Goal: Information Seeking & Learning: Learn about a topic

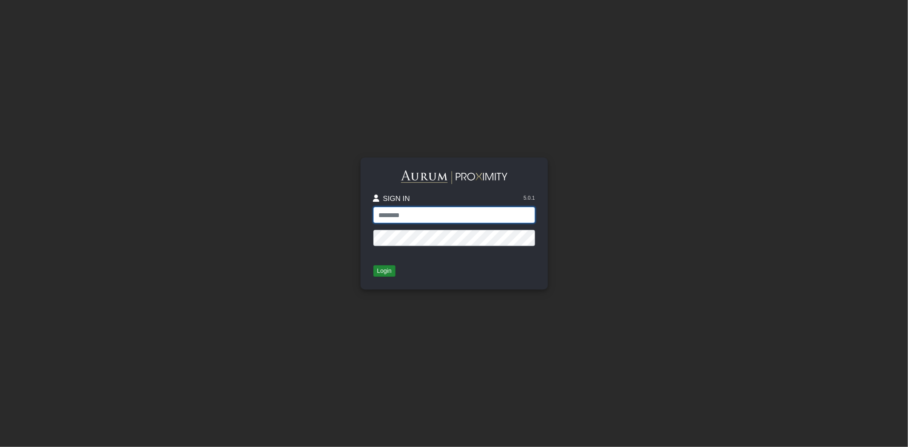
type input "*****"
click at [387, 269] on button "Login" at bounding box center [384, 271] width 22 height 12
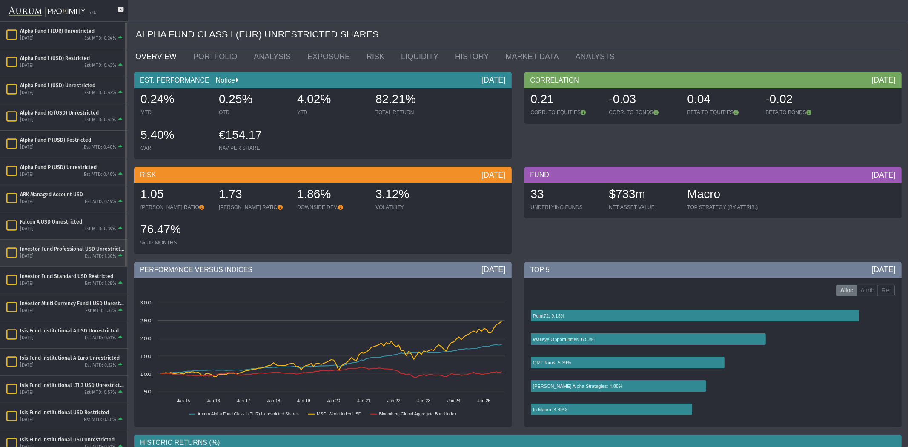
scroll to position [158, 0]
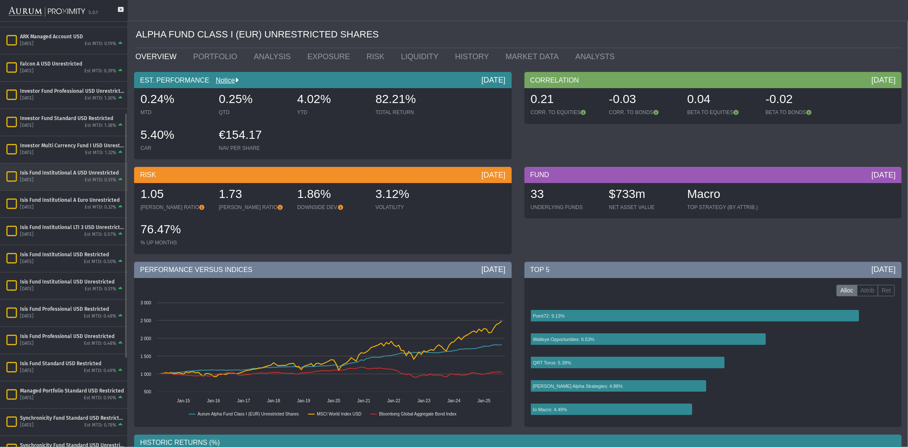
click at [91, 180] on div "Est MTD: 0.51%" at bounding box center [100, 180] width 31 height 6
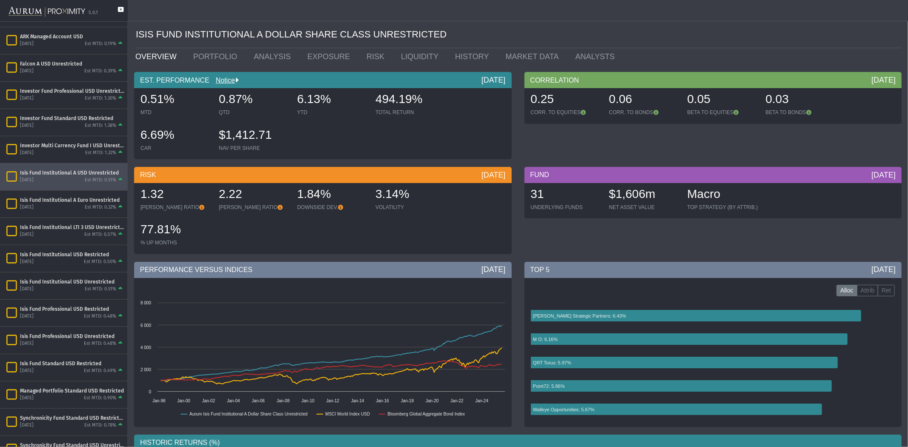
click at [123, 10] on icon at bounding box center [121, 14] width 6 height 14
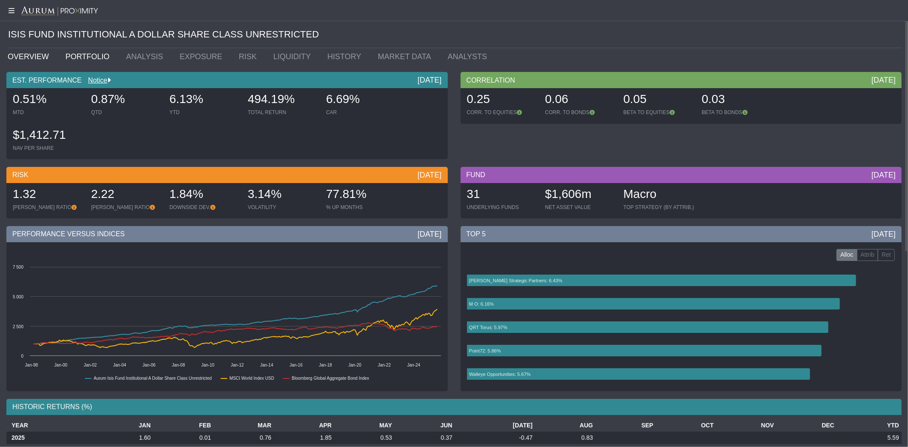
click at [96, 59] on link "PORTFOLIO" at bounding box center [89, 56] width 61 height 17
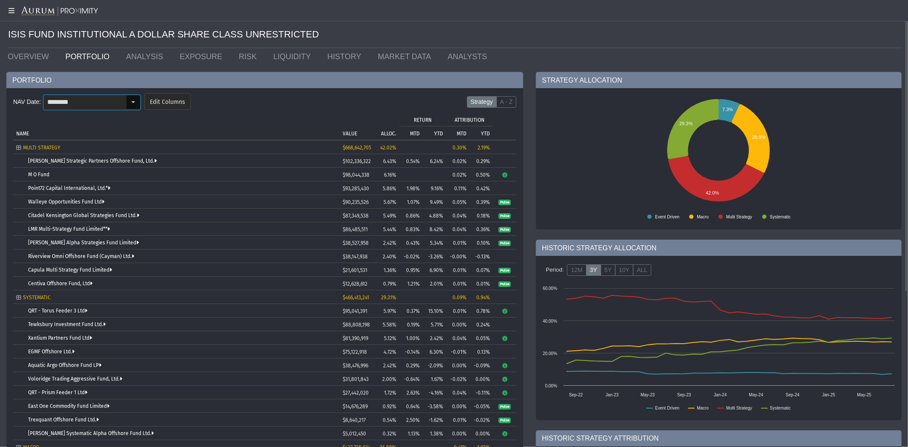
click at [126, 103] on div "Select" at bounding box center [133, 102] width 14 height 14
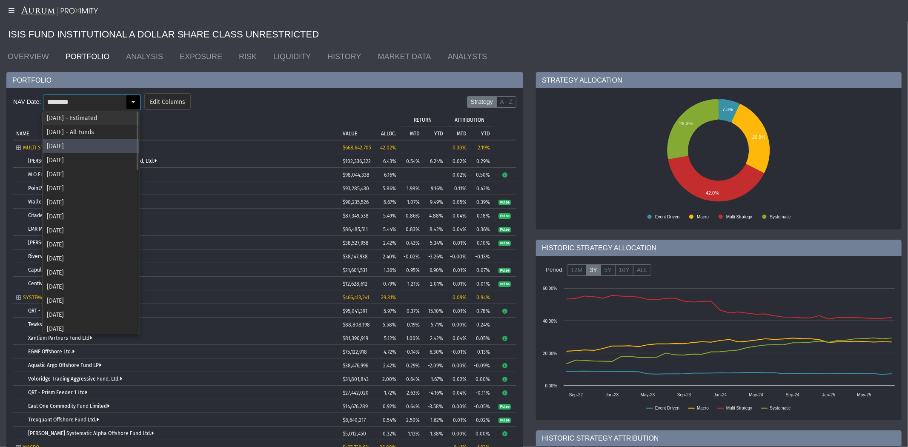
click at [100, 117] on div "[DATE] - Estimated" at bounding box center [91, 118] width 96 height 14
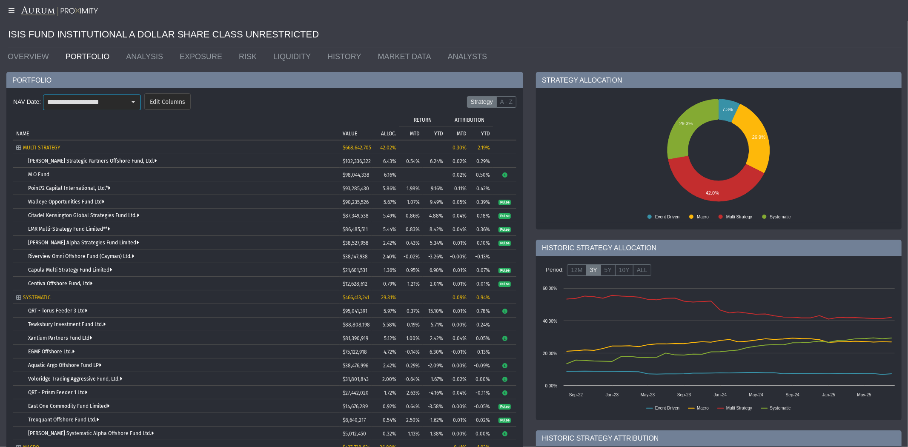
type input "**********"
click at [20, 57] on link "OVERVIEW" at bounding box center [30, 56] width 58 height 17
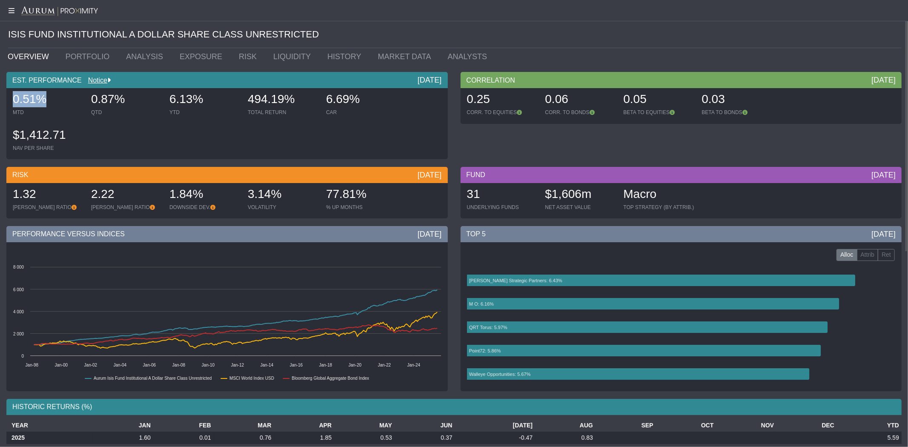
drag, startPoint x: 45, startPoint y: 101, endPoint x: 1, endPoint y: 100, distance: 43.8
click at [1, 100] on div "EST. PERFORMANCE Notice [DATE] 0.51% MTD 0.87% QTD 6.13% YTD 494.19% TOTAL RETU…" at bounding box center [227, 117] width 454 height 91
click at [69, 57] on link "PORTFOLIO" at bounding box center [89, 56] width 61 height 17
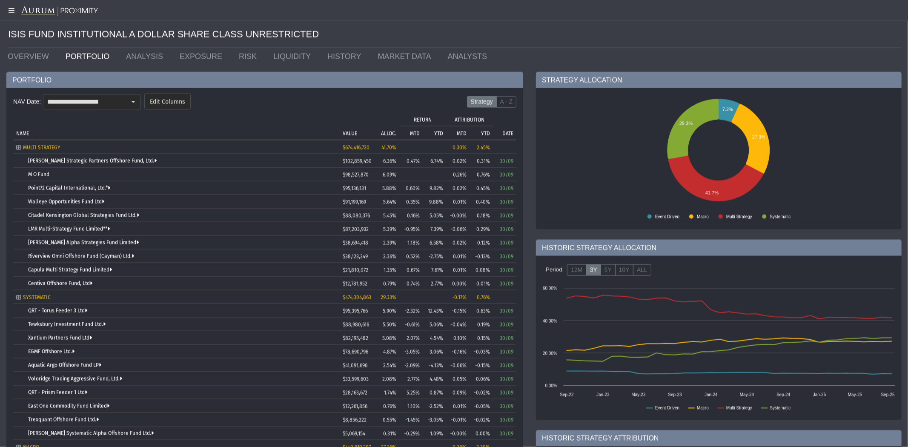
scroll to position [52, 0]
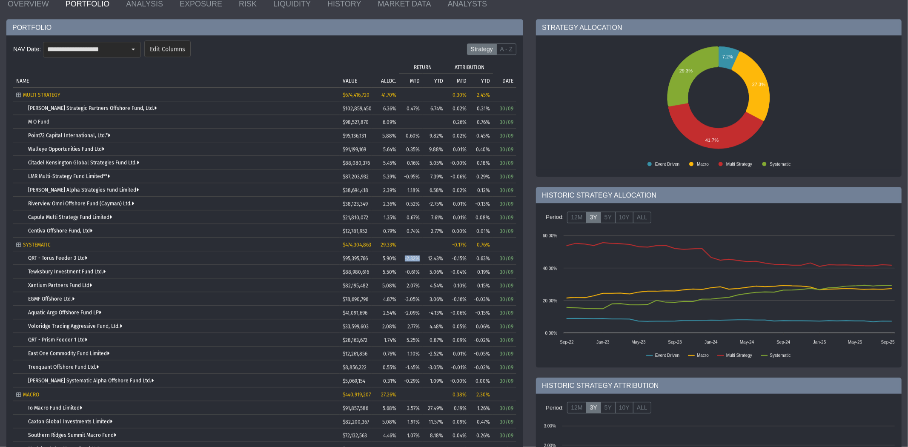
drag, startPoint x: 421, startPoint y: 258, endPoint x: 401, endPoint y: 255, distance: 20.2
click at [401, 255] on td "-2.32%" at bounding box center [410, 258] width 23 height 14
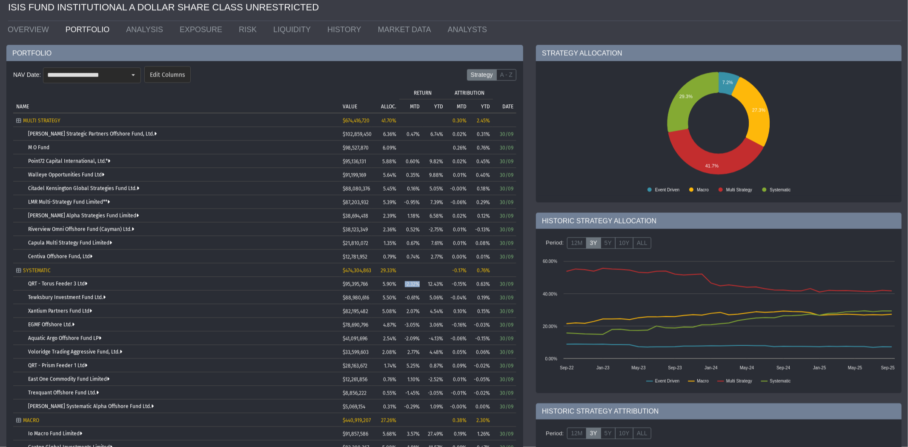
scroll to position [0, 0]
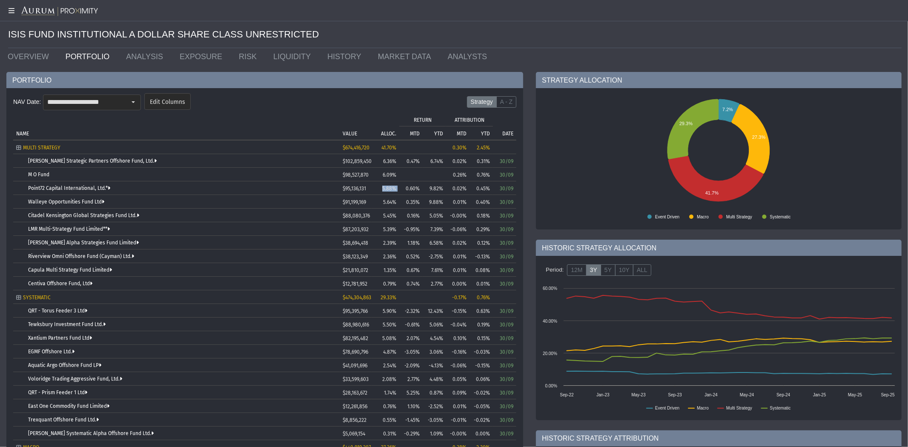
drag, startPoint x: 398, startPoint y: 189, endPoint x: 317, endPoint y: 161, distance: 86.3
click at [380, 187] on tr "Point72 Capital International, Ltd.* $95,136,131 5.88% 0.60% 9.82% 0.02% 0.45% …" at bounding box center [264, 188] width 503 height 14
drag, startPoint x: 405, startPoint y: 202, endPoint x: 397, endPoint y: 204, distance: 8.9
click at [405, 202] on td "0.35%" at bounding box center [410, 202] width 23 height 14
drag, startPoint x: 395, startPoint y: 202, endPoint x: 27, endPoint y: 203, distance: 368.1
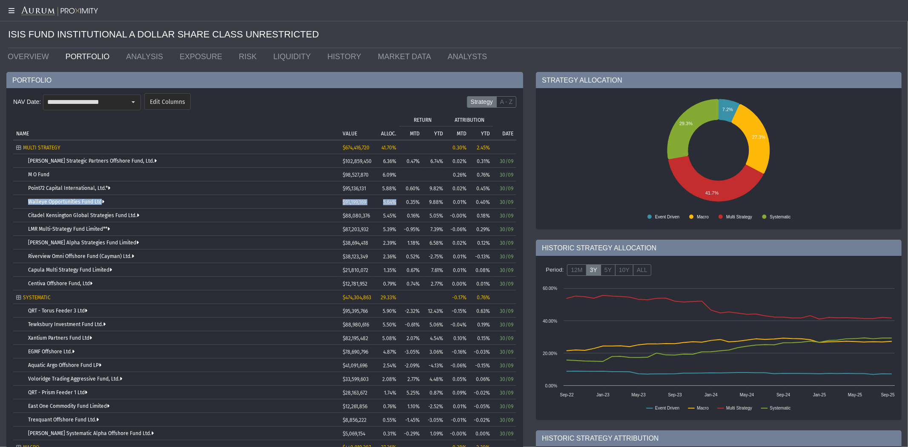
click at [27, 203] on tr "Walleye Opportunities Fund Ltd $91,199,169 5.64% 0.35% 9.88% 0.01% 0.40% 30/09" at bounding box center [264, 202] width 503 height 14
click at [61, 201] on link "Walleye Opportunities Fund Ltd" at bounding box center [66, 202] width 76 height 6
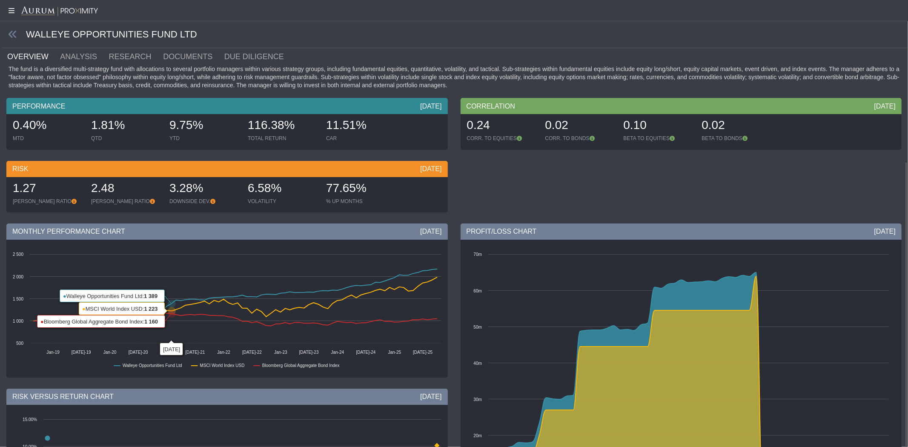
scroll to position [253, 0]
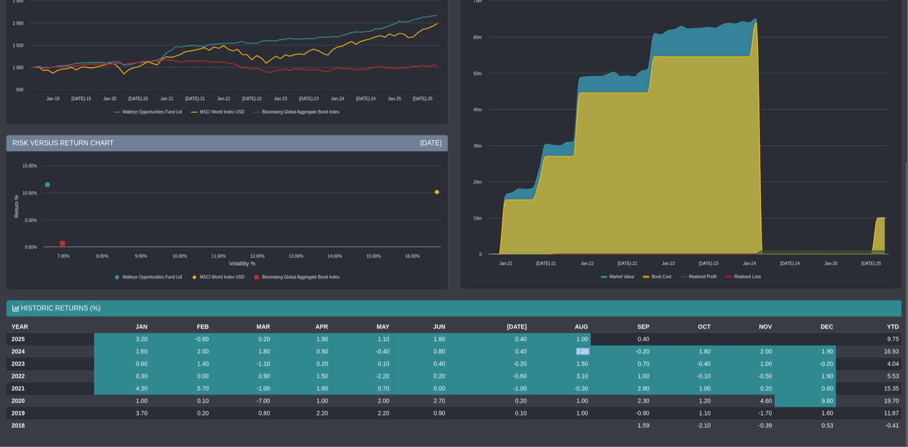
drag, startPoint x: 584, startPoint y: 352, endPoint x: 559, endPoint y: 349, distance: 25.2
click at [559, 349] on tr "2024 1.60 2.00 1.80 0.90 -0.40 0.80 0.40 3.20 -0.20 1.80 2.00 1.90 16.93" at bounding box center [453, 351] width 895 height 12
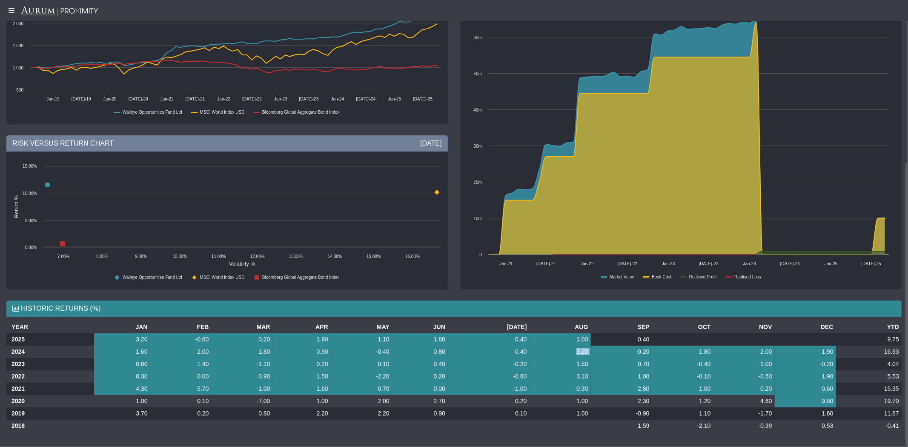
click at [591, 352] on td "-0.20" at bounding box center [621, 352] width 61 height 12
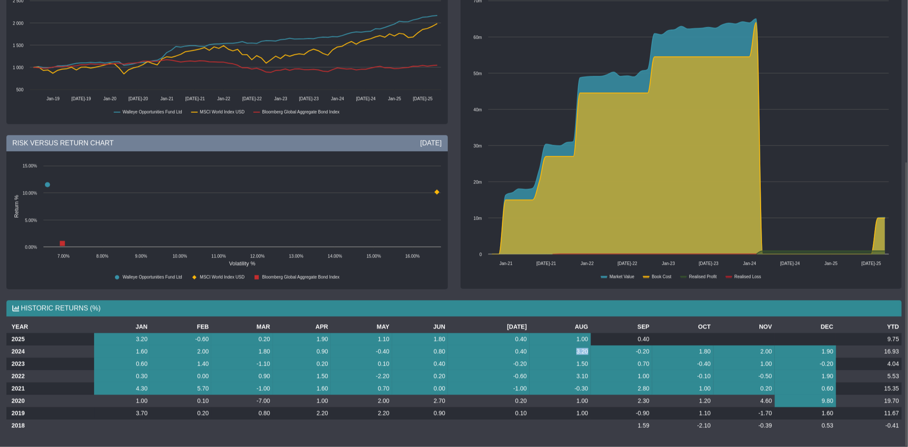
drag, startPoint x: 575, startPoint y: 351, endPoint x: 546, endPoint y: 347, distance: 30.0
click at [551, 351] on td "3.20" at bounding box center [559, 351] width 61 height 12
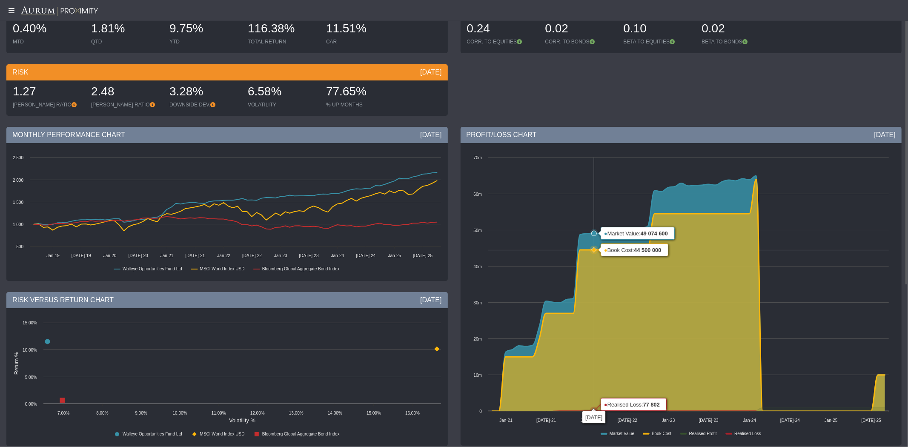
scroll to position [0, 0]
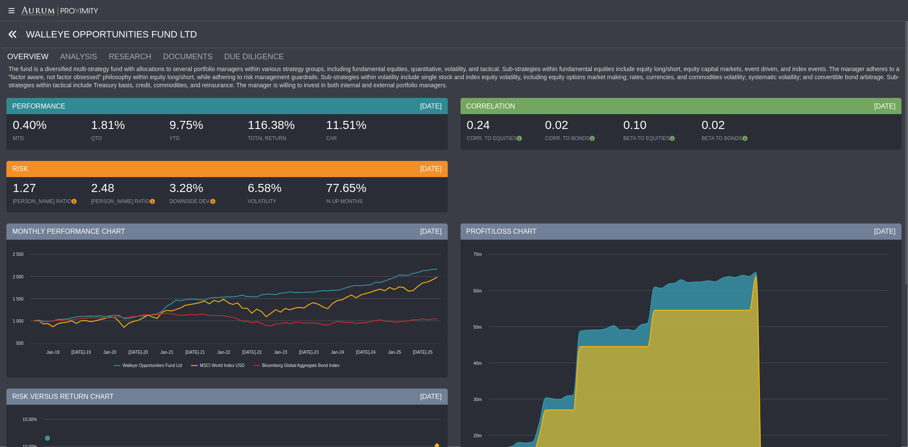
click at [13, 34] on icon at bounding box center [12, 34] width 9 height 9
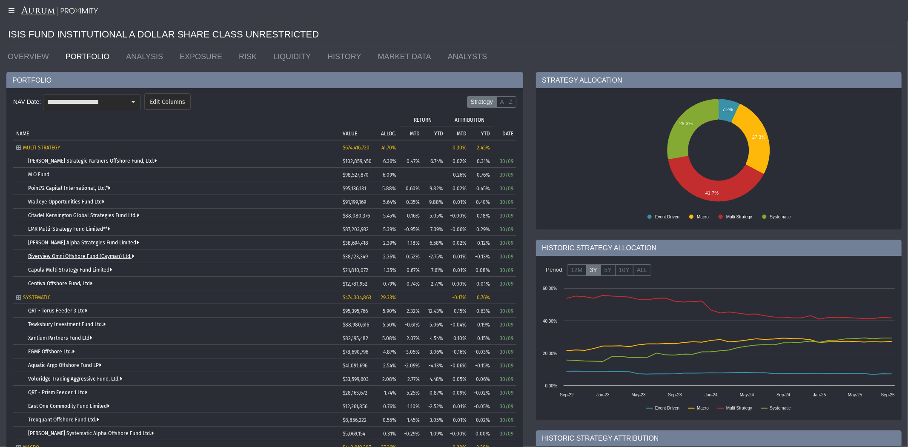
click at [47, 257] on link "Riverview Omni Offshore Fund (Cayman) Ltd." at bounding box center [81, 256] width 106 height 6
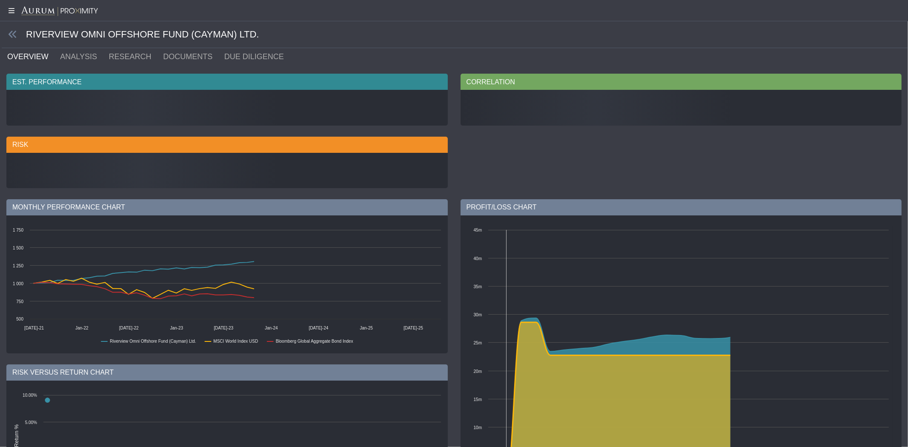
scroll to position [216, 0]
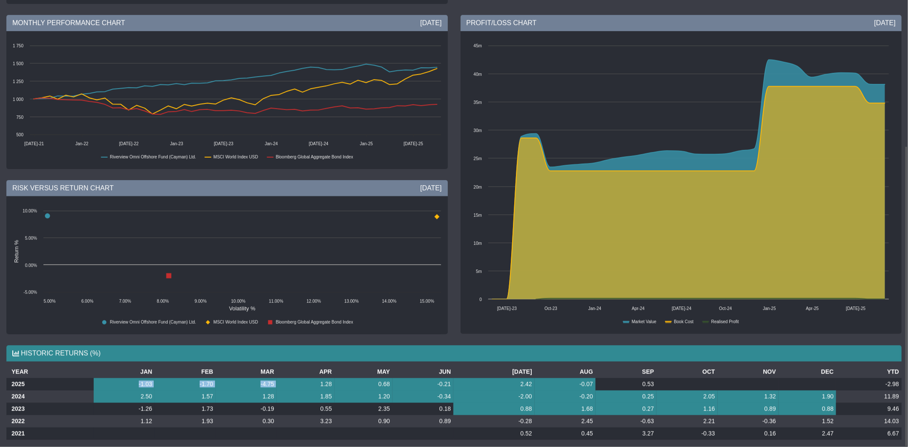
drag, startPoint x: 278, startPoint y: 375, endPoint x: 134, endPoint y: 376, distance: 143.8
click at [133, 378] on tr "2025 -1.03 -1.70 -4.75 1.28 0.68 -0.21 2.42 -0.07 0.53 -2.98" at bounding box center [453, 384] width 895 height 12
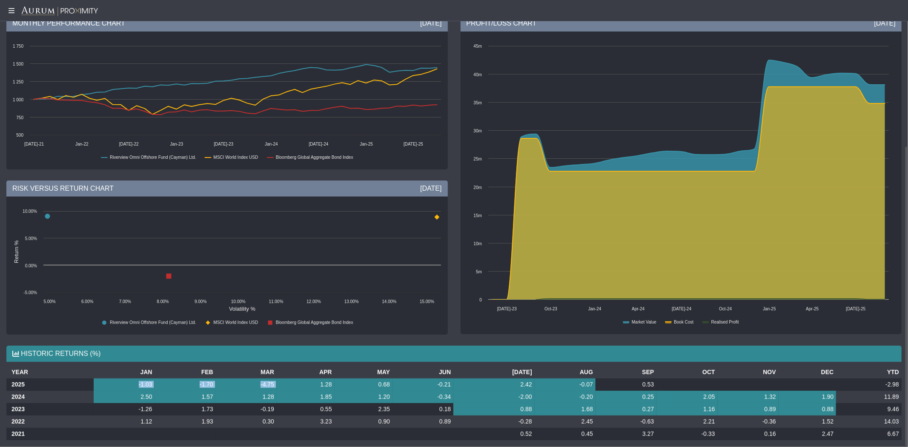
click at [142, 378] on td "-1.03" at bounding box center [124, 384] width 61 height 12
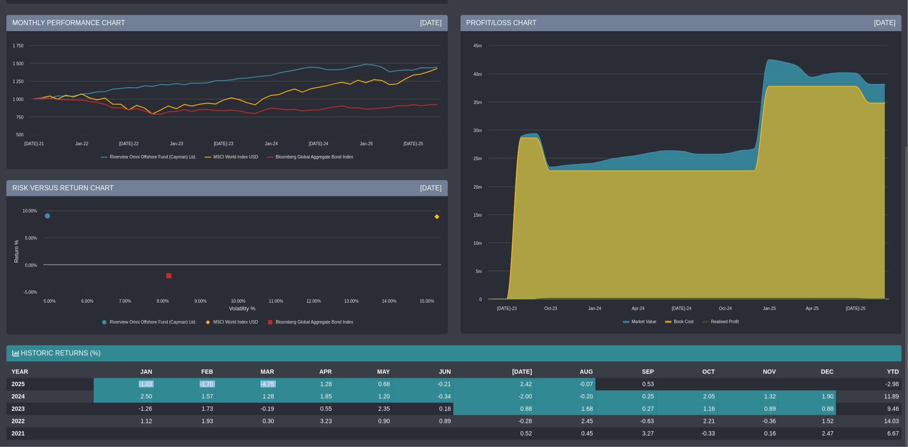
click at [139, 378] on td "-1.03" at bounding box center [124, 384] width 61 height 12
click at [203, 378] on td "-1.70" at bounding box center [184, 384] width 61 height 12
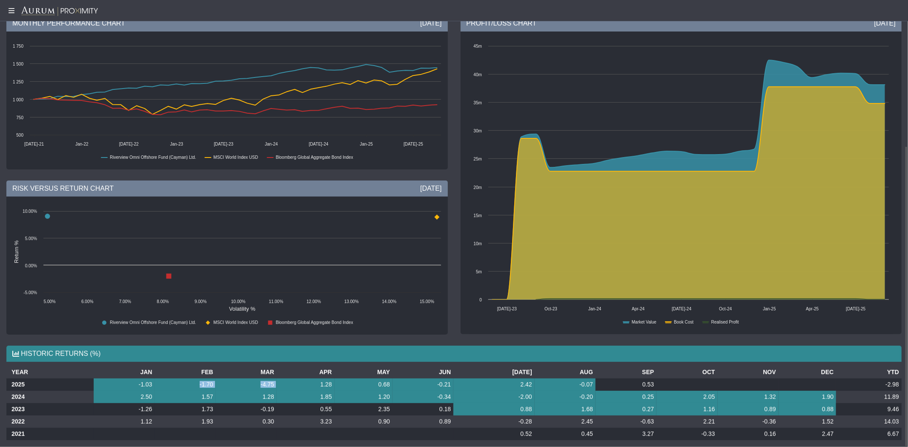
drag, startPoint x: 209, startPoint y: 375, endPoint x: 287, endPoint y: 373, distance: 77.5
click at [287, 378] on tr "2025 -1.03 -1.70 -4.75 1.28 0.68 -0.21 2.42 -0.07 0.53 -2.98" at bounding box center [453, 384] width 895 height 12
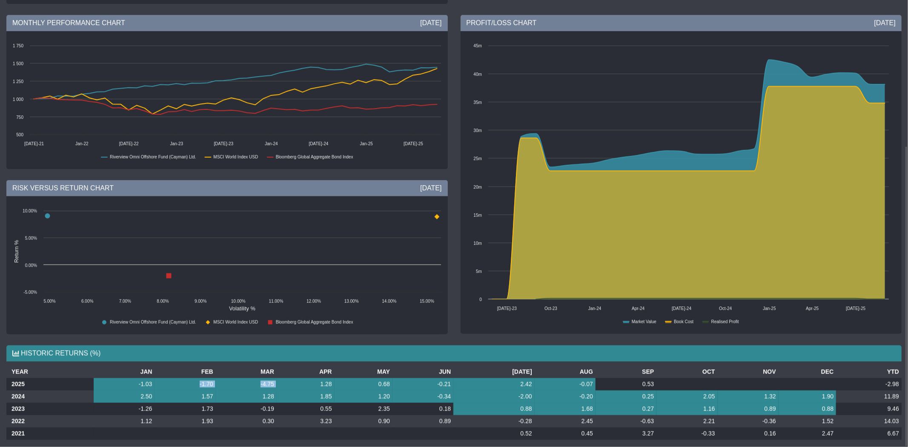
click at [291, 378] on td "1.28" at bounding box center [306, 384] width 58 height 12
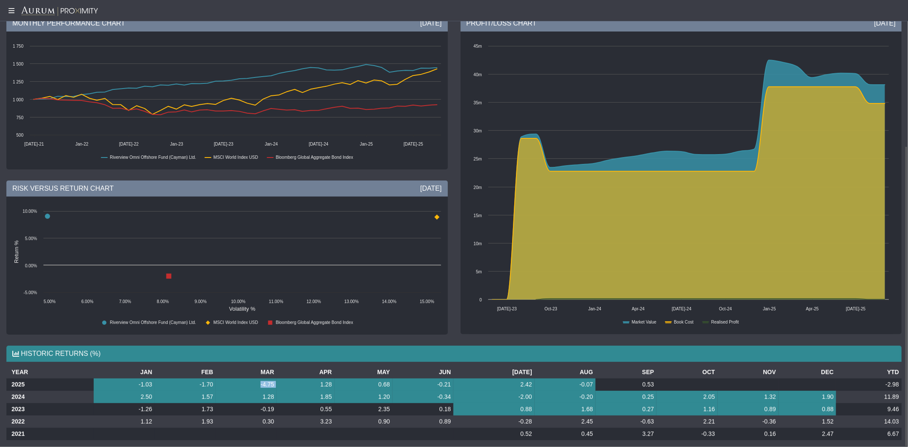
drag, startPoint x: 282, startPoint y: 374, endPoint x: 250, endPoint y: 377, distance: 32.1
click at [250, 378] on tr "2025 -1.03 -1.70 -4.75 1.28 0.68 -0.21 2.42 -0.07 0.53 -2.98" at bounding box center [453, 384] width 895 height 12
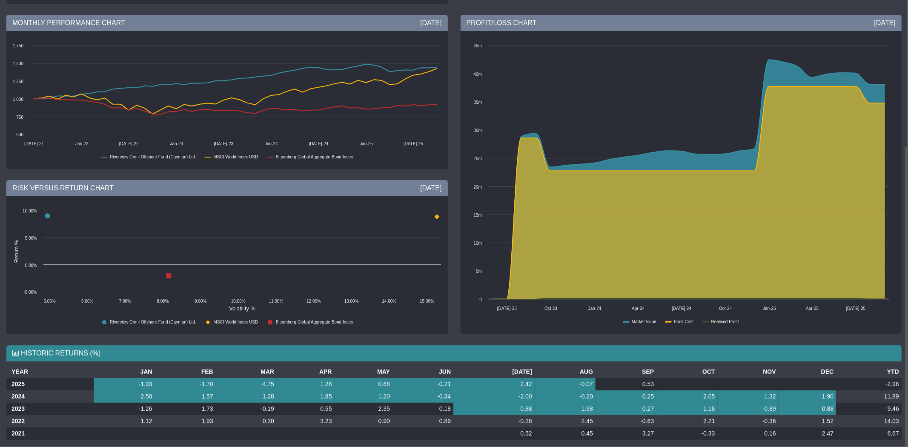
drag, startPoint x: 337, startPoint y: 377, endPoint x: 388, endPoint y: 375, distance: 50.3
click at [380, 378] on tr "2025 -1.03 -1.70 -4.75 1.28 0.68 -0.21 2.42 -0.07 0.53 -2.98" at bounding box center [453, 384] width 895 height 12
click at [388, 378] on td "0.68" at bounding box center [363, 384] width 58 height 12
drag, startPoint x: 444, startPoint y: 376, endPoint x: 467, endPoint y: 376, distance: 23.0
click at [467, 378] on tr "2025 -1.03 -1.70 -4.75 1.28 0.68 -0.21 2.42 -0.07 0.53 -2.98" at bounding box center [453, 384] width 895 height 12
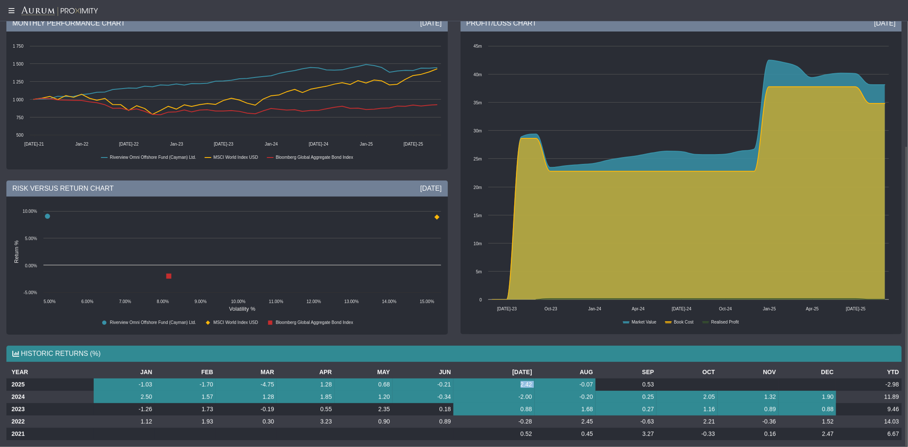
drag, startPoint x: 530, startPoint y: 376, endPoint x: 507, endPoint y: 371, distance: 23.1
click at [507, 378] on tr "2025 -1.03 -1.70 -4.75 1.28 0.68 -0.21 2.42 -0.07 0.53 -2.98" at bounding box center [453, 384] width 895 height 12
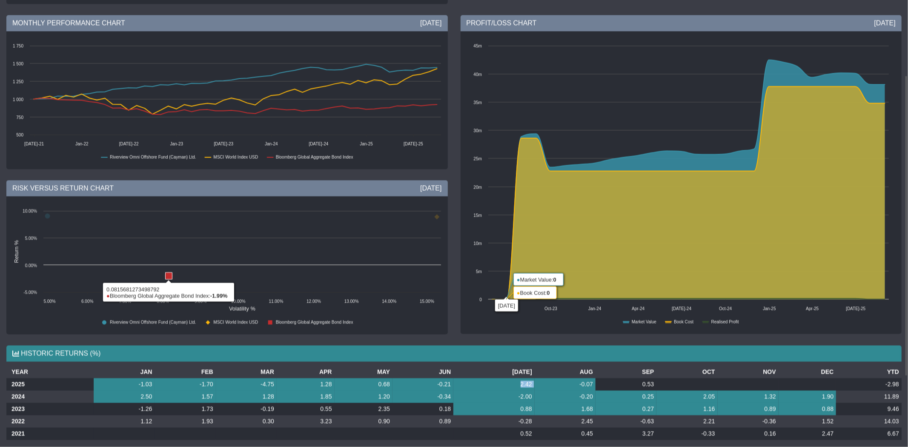
scroll to position [0, 0]
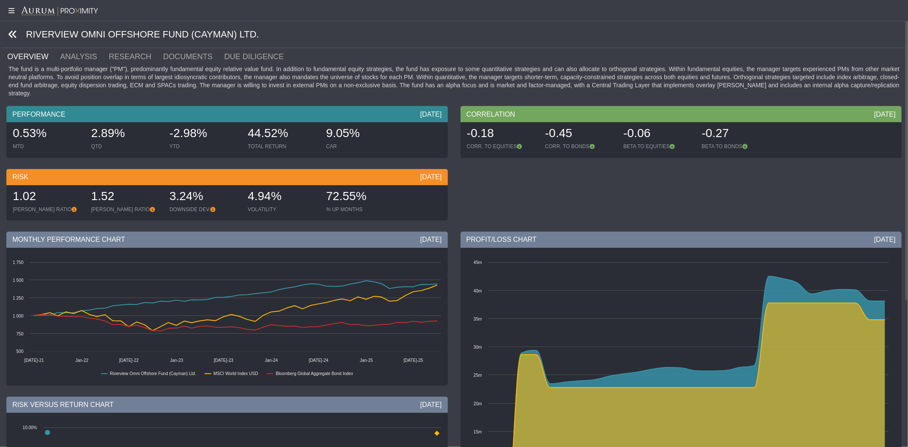
click at [12, 33] on icon at bounding box center [12, 34] width 9 height 9
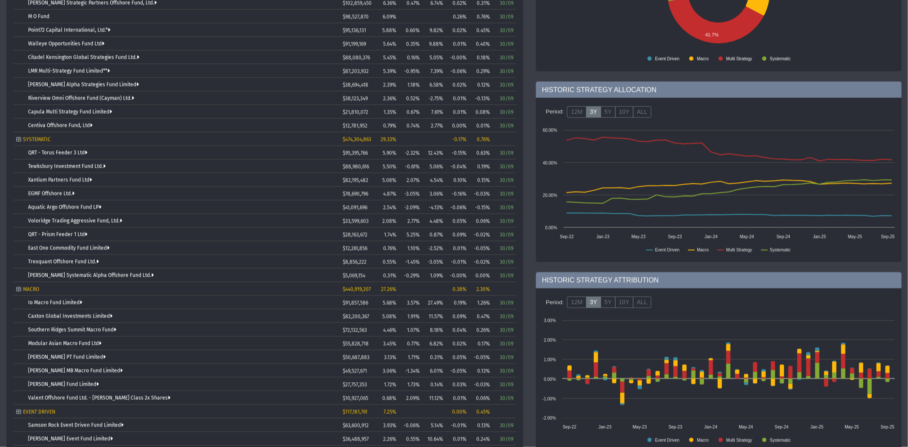
scroll to position [211, 0]
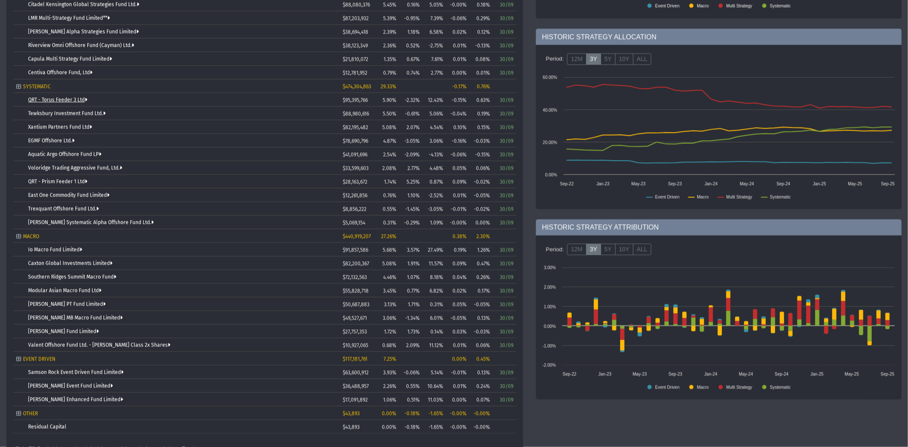
click at [58, 97] on link "QRT - Torus Feeder 3 Ltd" at bounding box center [57, 100] width 59 height 6
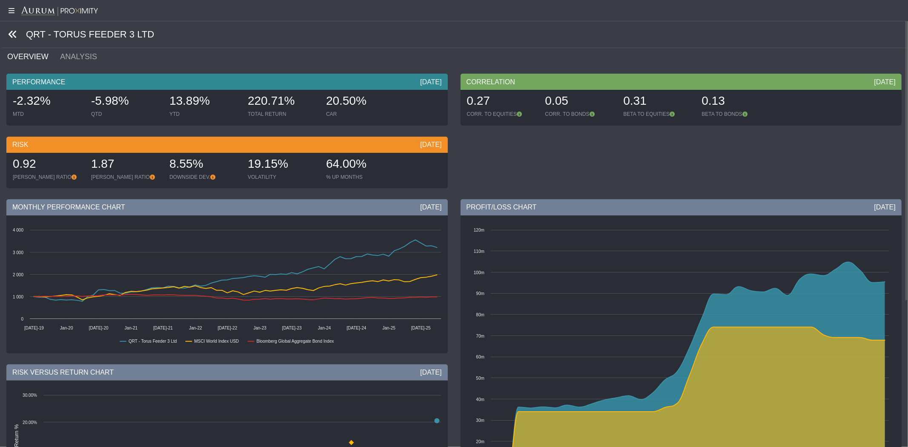
click at [12, 35] on icon at bounding box center [12, 34] width 9 height 9
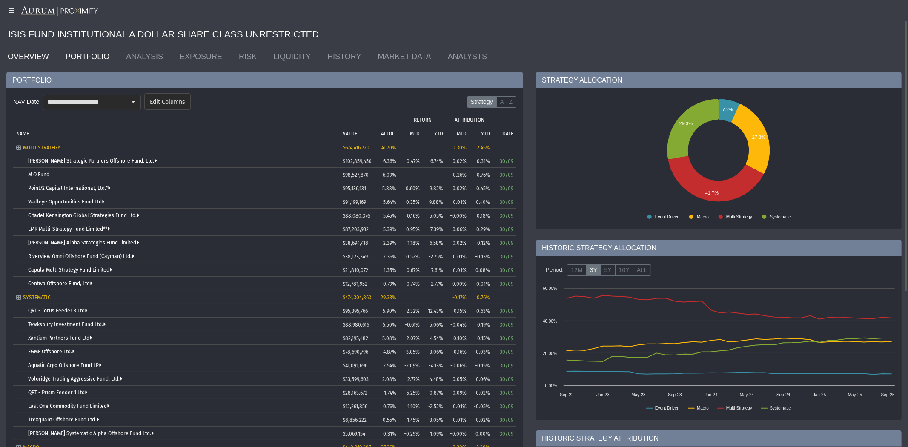
click at [19, 53] on link "OVERVIEW" at bounding box center [30, 56] width 58 height 17
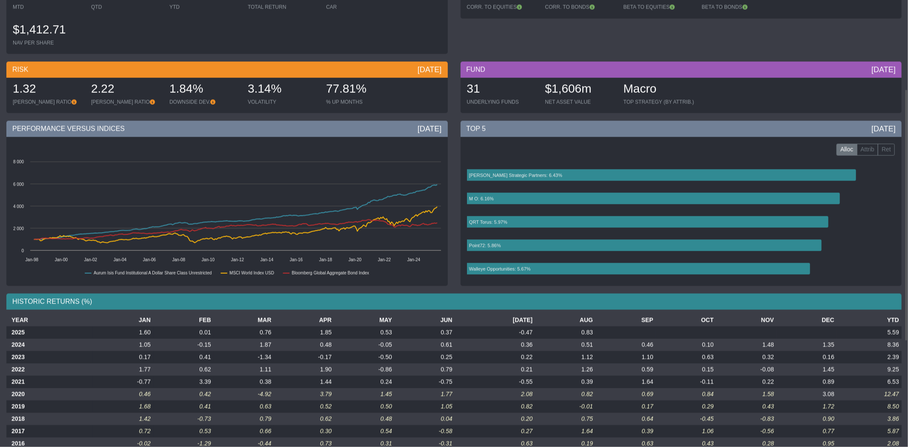
scroll to position [158, 0]
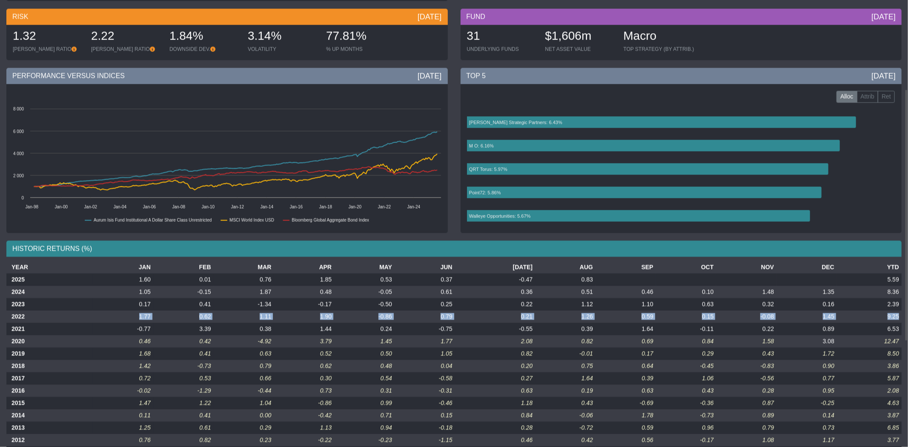
drag, startPoint x: 148, startPoint y: 312, endPoint x: 899, endPoint y: 317, distance: 751.6
click at [899, 317] on tr "2022 1.77 0.62 1.11 1.90 -0.86 0.79 0.21 1.26 0.59 0.15 -0.08 1.45 9.25" at bounding box center [453, 317] width 895 height 12
click at [900, 317] on td "9.25" at bounding box center [869, 317] width 65 height 12
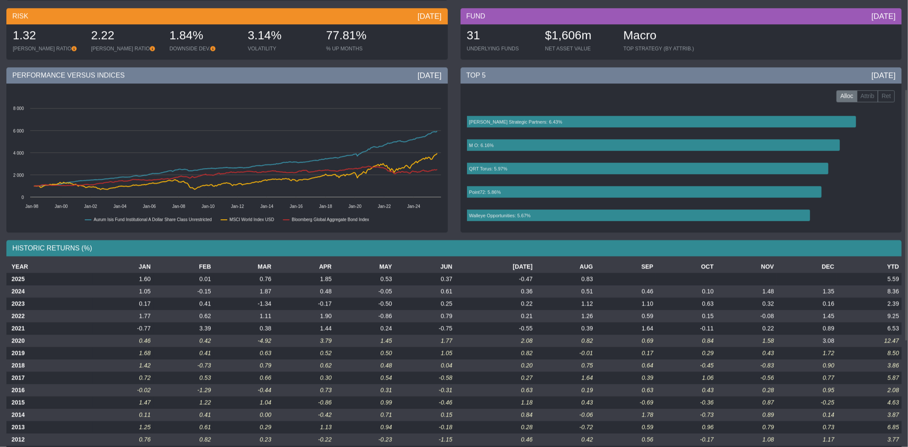
scroll to position [159, 0]
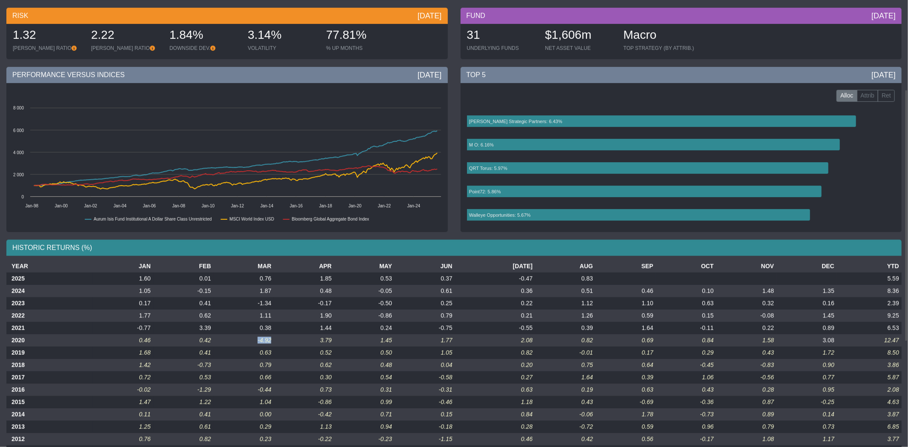
drag, startPoint x: 277, startPoint y: 341, endPoint x: 291, endPoint y: 229, distance: 113.2
click at [259, 337] on td "-4.92" at bounding box center [244, 340] width 60 height 12
click at [340, 341] on td "1.45" at bounding box center [364, 340] width 60 height 12
click at [395, 338] on td "1.45" at bounding box center [364, 340] width 60 height 12
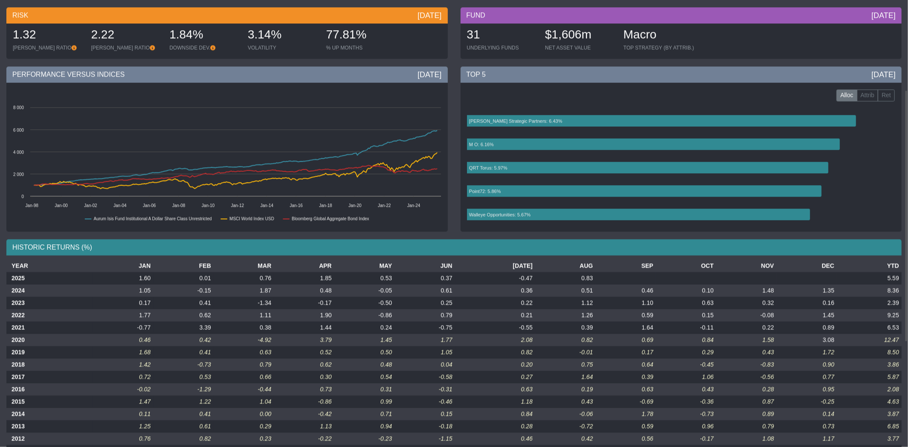
scroll to position [160, 0]
drag, startPoint x: 434, startPoint y: 338, endPoint x: 857, endPoint y: 337, distance: 423.0
click at [844, 335] on tr "2020 0.46 0.42 -4.92 3.79 1.45 1.77 2.08 0.82 0.69 0.84 1.58 3.08 12.47" at bounding box center [453, 340] width 895 height 12
click at [863, 337] on td "12.47" at bounding box center [869, 340] width 65 height 12
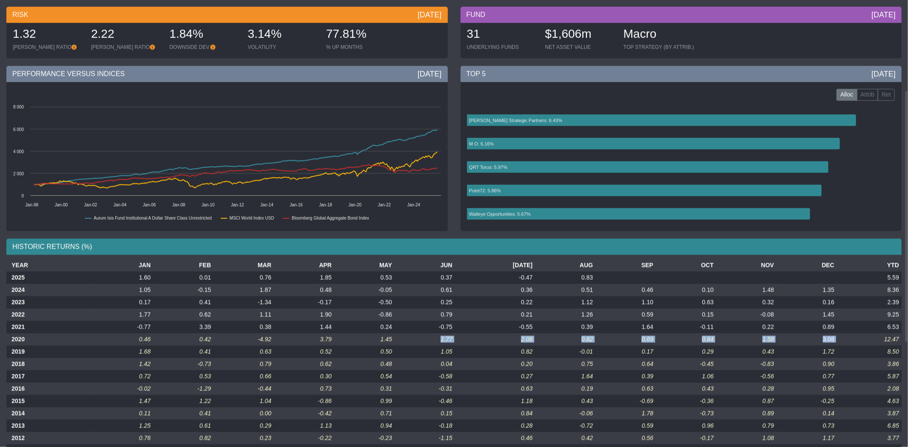
click at [899, 340] on td "12.47" at bounding box center [869, 339] width 65 height 12
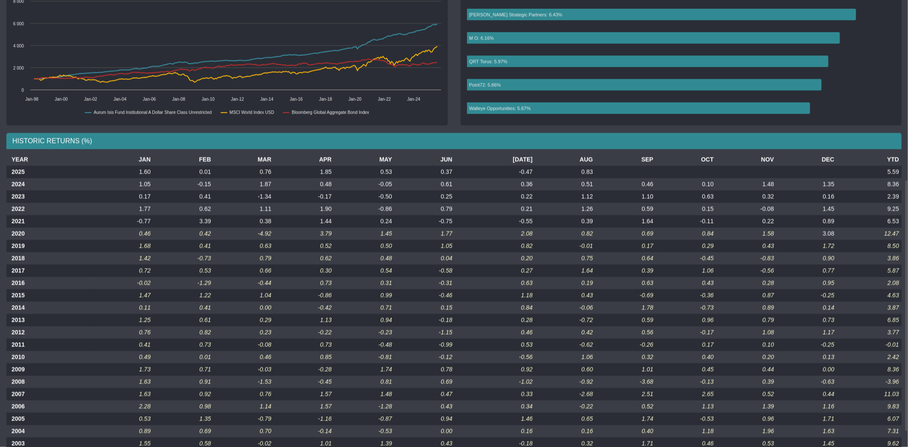
scroll to position [318, 0]
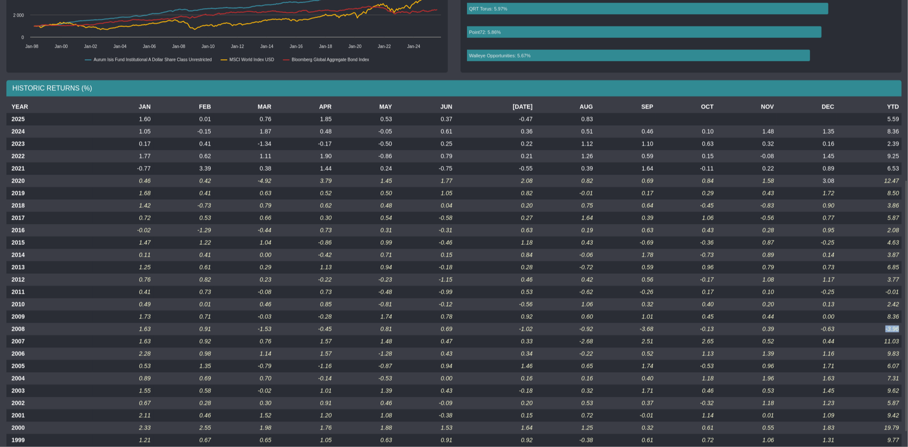
drag, startPoint x: 897, startPoint y: 327, endPoint x: 878, endPoint y: 322, distance: 20.1
click at [882, 325] on td "-3.96" at bounding box center [869, 329] width 65 height 12
drag, startPoint x: 898, startPoint y: 291, endPoint x: 876, endPoint y: 287, distance: 22.4
click at [878, 288] on td "-0.01" at bounding box center [869, 292] width 65 height 12
drag, startPoint x: 899, startPoint y: 329, endPoint x: 661, endPoint y: 70, distance: 351.5
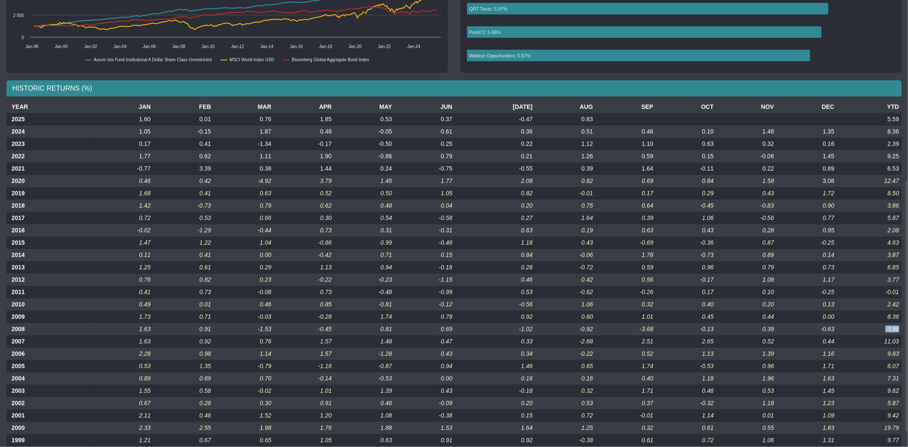
click at [882, 323] on td "-3.96" at bounding box center [869, 329] width 65 height 12
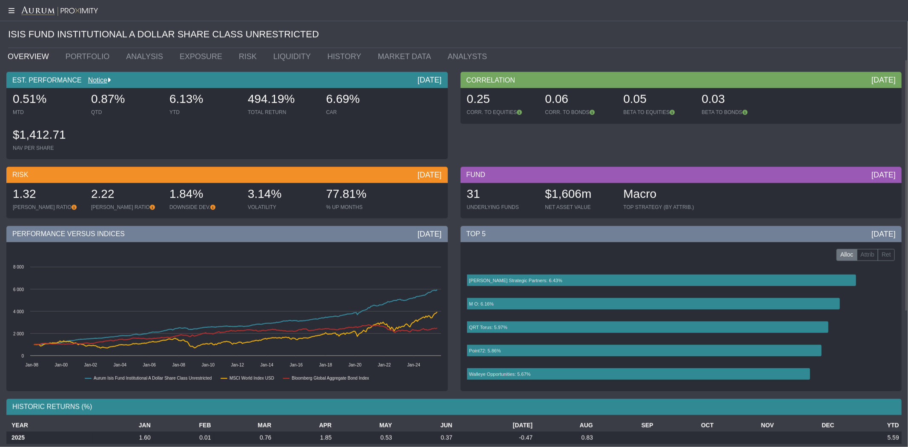
scroll to position [158, 0]
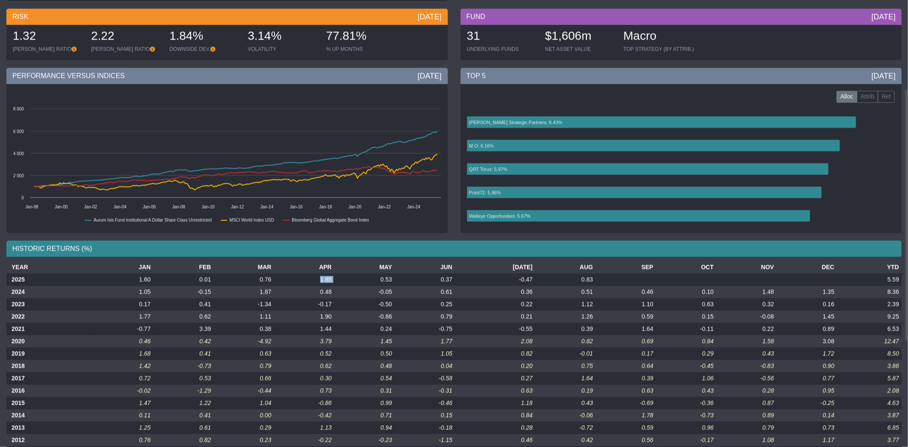
drag, startPoint x: 341, startPoint y: 280, endPoint x: 320, endPoint y: 279, distance: 21.3
click at [320, 279] on tr "2025 1.60 0.01 0.76 1.85 0.53 0.37 -0.47 0.83 5.59" at bounding box center [453, 280] width 895 height 12
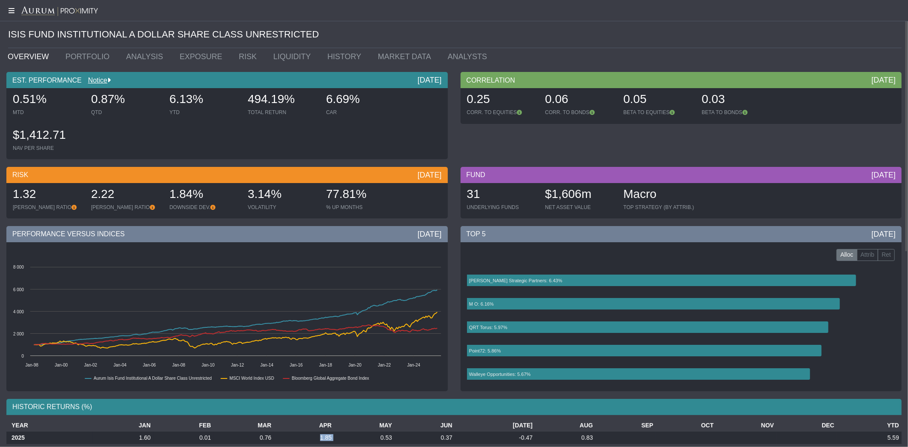
click at [11, 11] on icon at bounding box center [10, 10] width 21 height 7
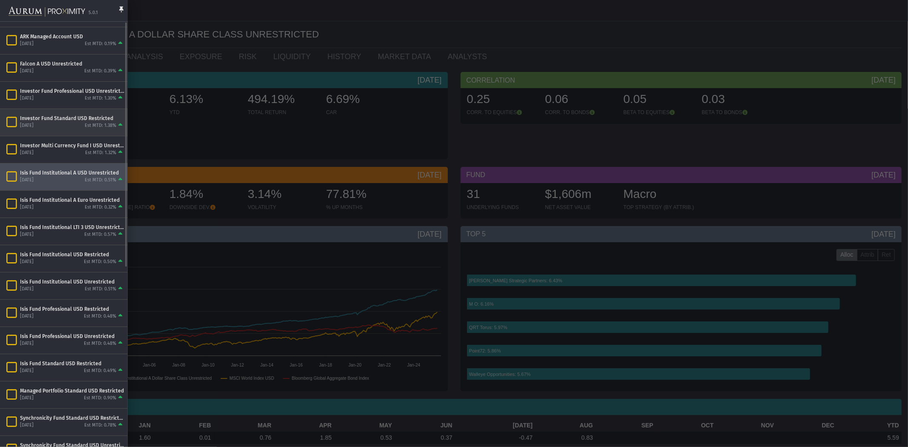
click at [96, 122] on div "Est MTD: 1.38%" at bounding box center [105, 126] width 40 height 8
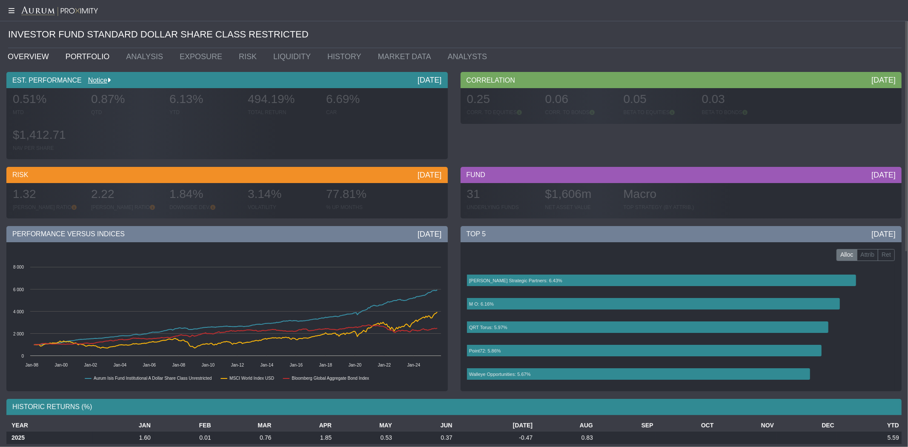
click at [81, 54] on link "PORTFOLIO" at bounding box center [89, 56] width 61 height 17
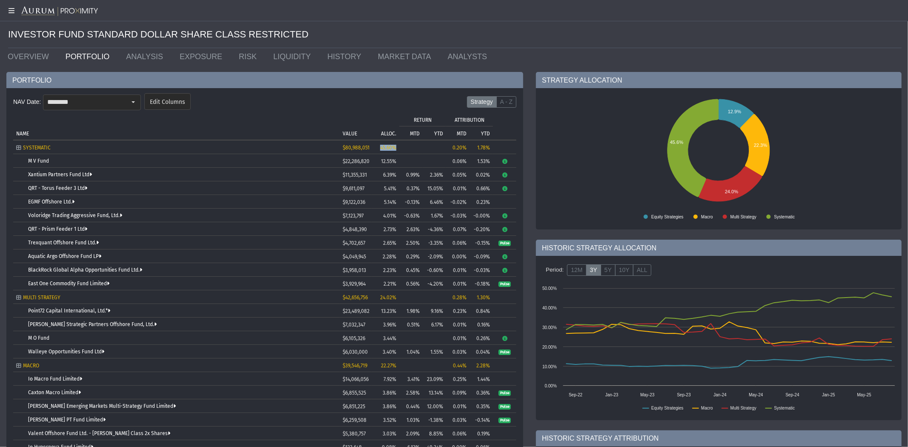
drag, startPoint x: 398, startPoint y: 146, endPoint x: 375, endPoint y: 143, distance: 23.7
click at [375, 144] on td "45.60%" at bounding box center [386, 147] width 28 height 14
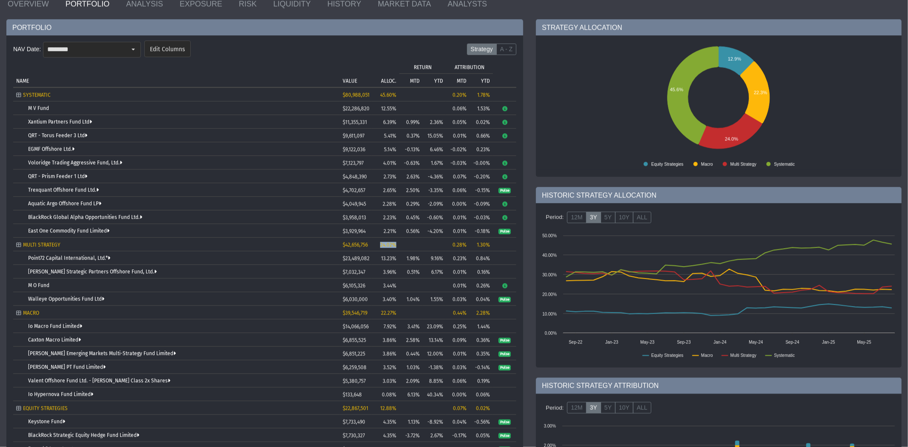
drag, startPoint x: 397, startPoint y: 243, endPoint x: 370, endPoint y: 234, distance: 28.4
click at [372, 235] on tbody "SYSTEMATIC $80,988,051 45.60% 0.20% 1.78% M V Fund $22,286,820 12.55% 0.06% 1.5…" at bounding box center [264, 285] width 503 height 395
click at [395, 314] on span "22.27%" at bounding box center [388, 313] width 15 height 6
drag, startPoint x: 397, startPoint y: 312, endPoint x: 372, endPoint y: 313, distance: 24.7
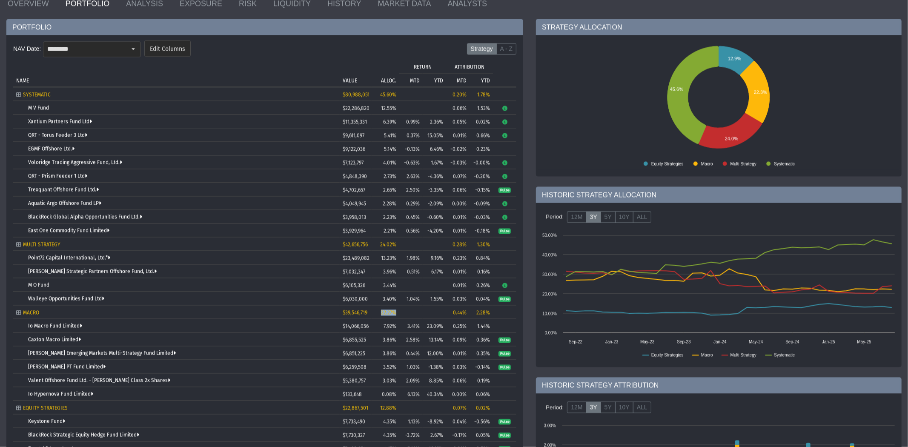
click at [368, 304] on tbody "SYSTEMATIC $80,988,051 45.60% 0.20% 1.78% M V Fund $22,286,820 12.55% 0.06% 1.5…" at bounding box center [264, 284] width 503 height 395
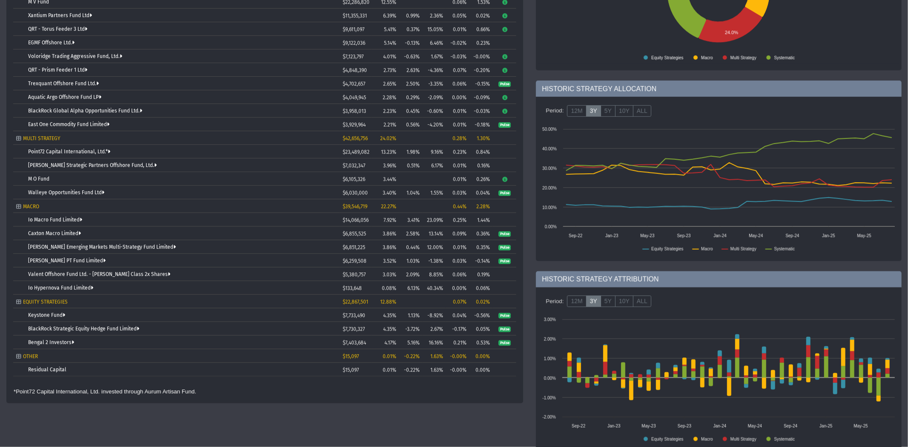
scroll to position [159, 0]
drag, startPoint x: 397, startPoint y: 300, endPoint x: 364, endPoint y: 214, distance: 92.0
click at [377, 299] on td "12.88%" at bounding box center [386, 301] width 28 height 14
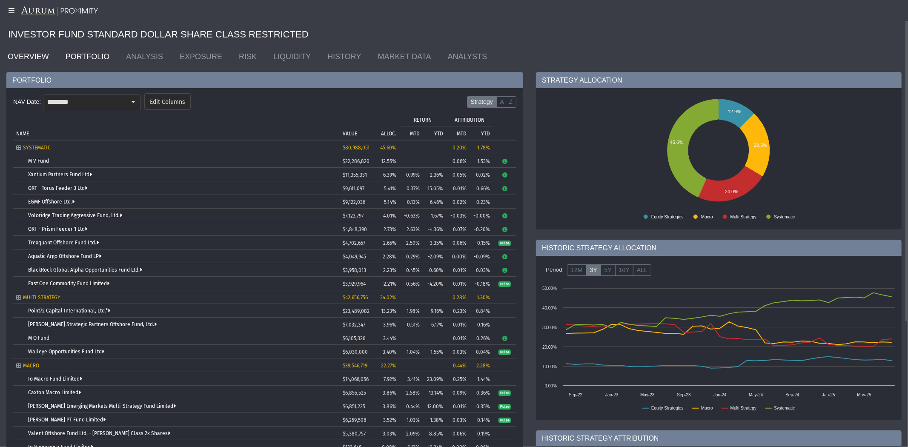
click at [34, 53] on link "OVERVIEW" at bounding box center [30, 56] width 58 height 17
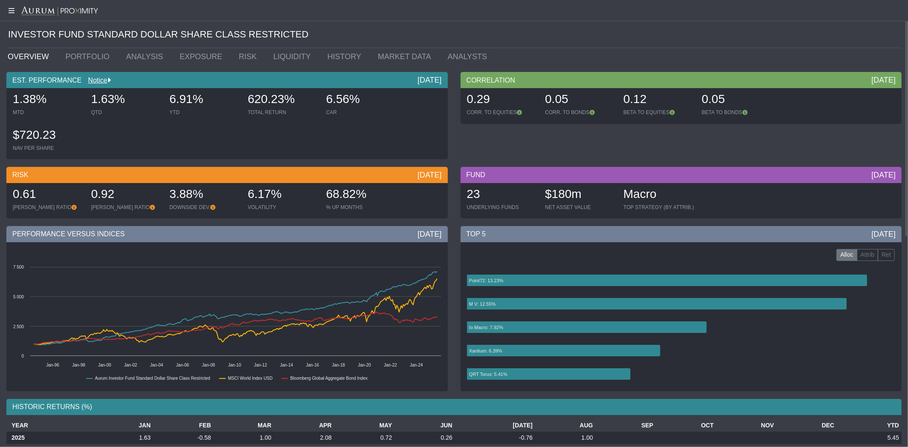
click at [3, 5] on div at bounding box center [454, 10] width 908 height 21
click at [11, 15] on div at bounding box center [454, 10] width 908 height 21
click at [182, 58] on link "EXPOSURE" at bounding box center [202, 56] width 59 height 17
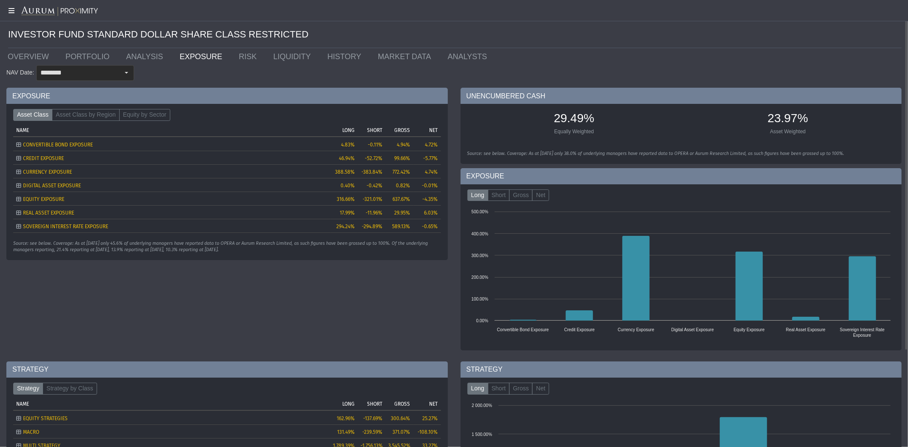
click at [14, 9] on icon at bounding box center [10, 10] width 21 height 7
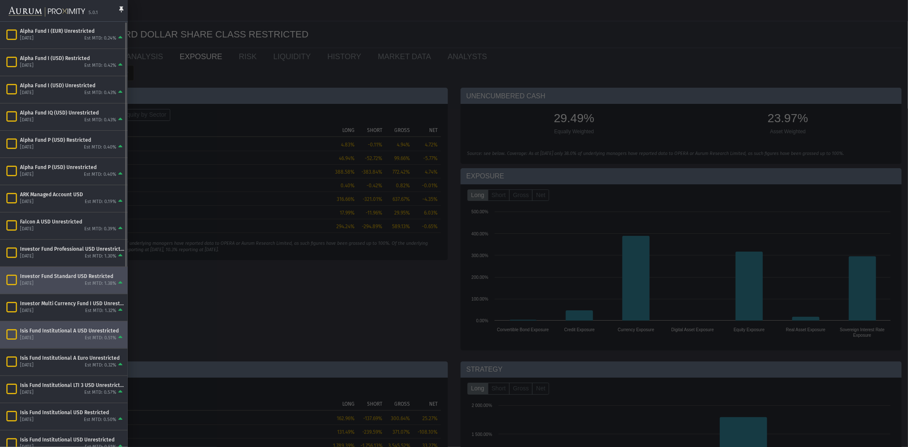
click at [105, 343] on div "Isis Fund Institutional A USD Unrestricted [DATE] Est MTD: 0.51%" at bounding box center [64, 334] width 128 height 27
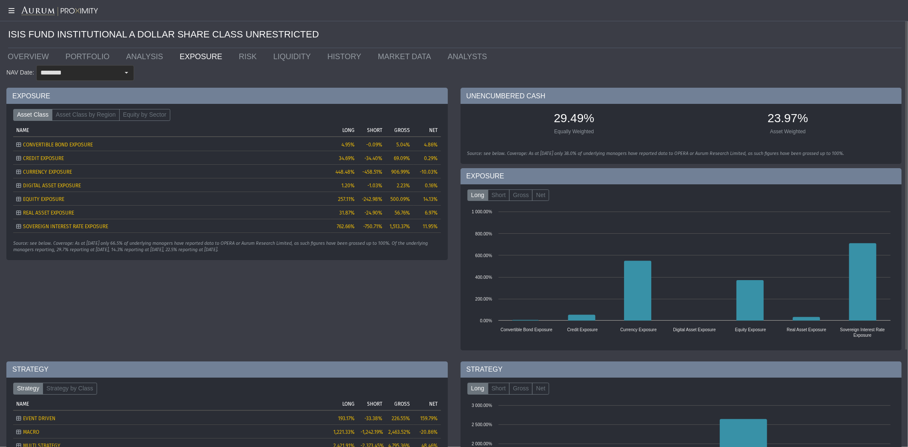
click at [186, 58] on link "EXPOSURE" at bounding box center [202, 56] width 59 height 17
drag, startPoint x: 422, startPoint y: 198, endPoint x: 435, endPoint y: 189, distance: 16.5
click at [437, 196] on td "14.13%" at bounding box center [427, 199] width 28 height 14
click at [19, 159] on icon "Tree list with 7 rows and 5 columns. Press Ctrl + right arrow to expand the foc…" at bounding box center [18, 158] width 5 height 5
click at [87, 117] on label "Asset Class by Region" at bounding box center [86, 115] width 68 height 12
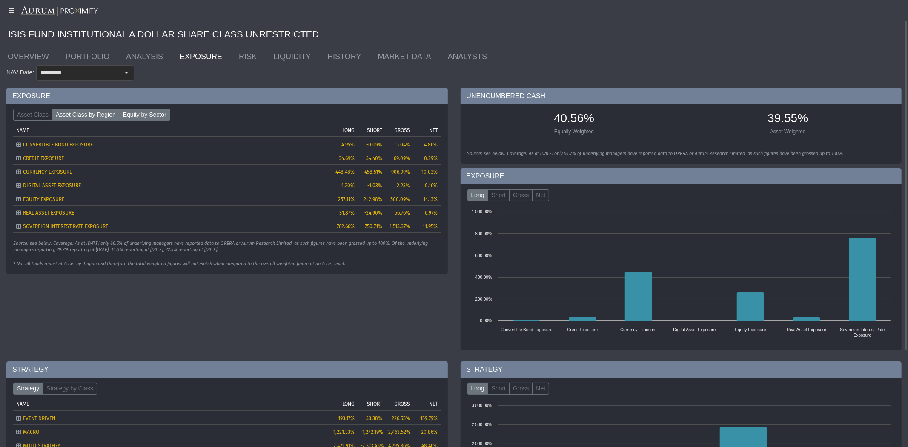
type input "********"
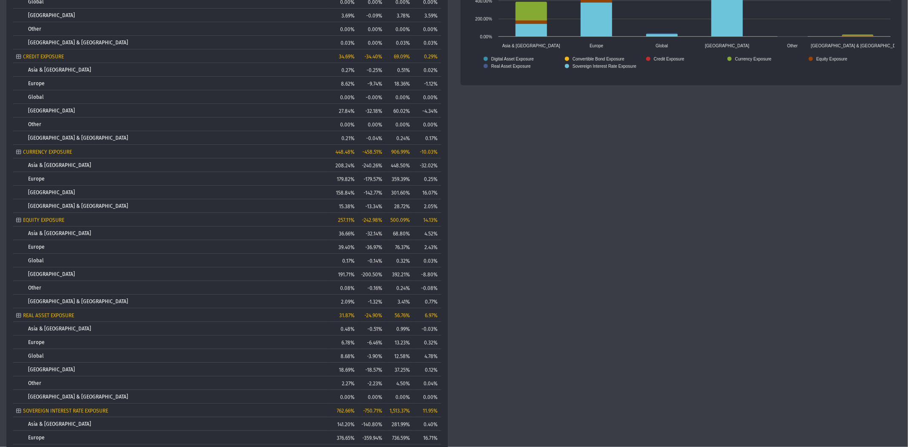
scroll to position [265, 0]
drag, startPoint x: 336, startPoint y: 274, endPoint x: 390, endPoint y: 276, distance: 53.6
click at [390, 276] on tr "[GEOGRAPHIC_DATA] 191.71% -200.50% 392.21% -8.80%" at bounding box center [227, 274] width 428 height 14
click at [369, 279] on td "-200.50%" at bounding box center [372, 274] width 28 height 14
drag, startPoint x: 439, startPoint y: 273, endPoint x: 420, endPoint y: 272, distance: 18.3
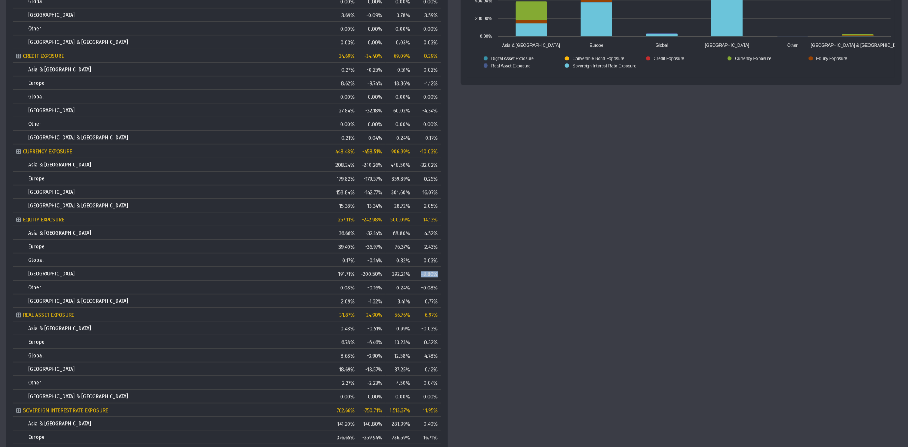
click at [420, 272] on td "-8.80%" at bounding box center [427, 274] width 28 height 14
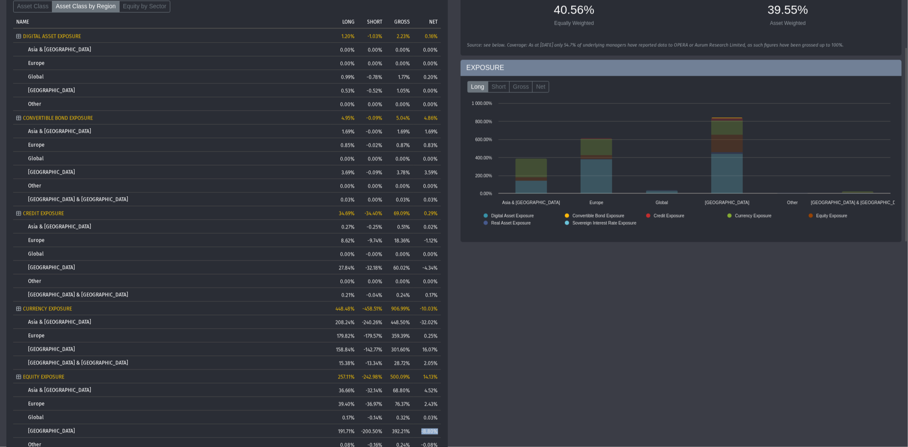
scroll to position [56, 0]
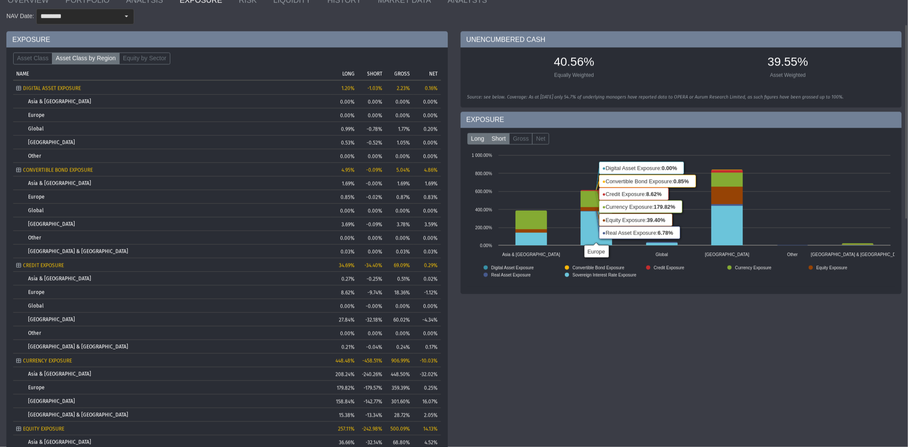
click at [497, 142] on label "Short" at bounding box center [499, 139] width 22 height 12
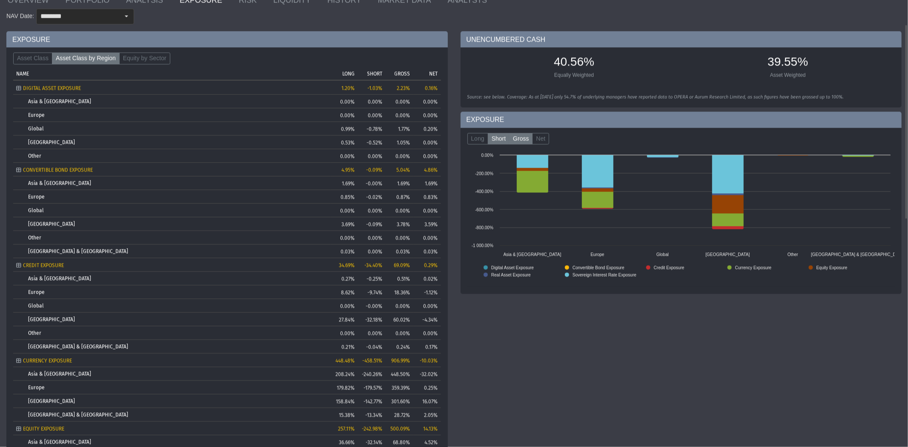
click at [522, 140] on label "Gross" at bounding box center [520, 139] width 23 height 12
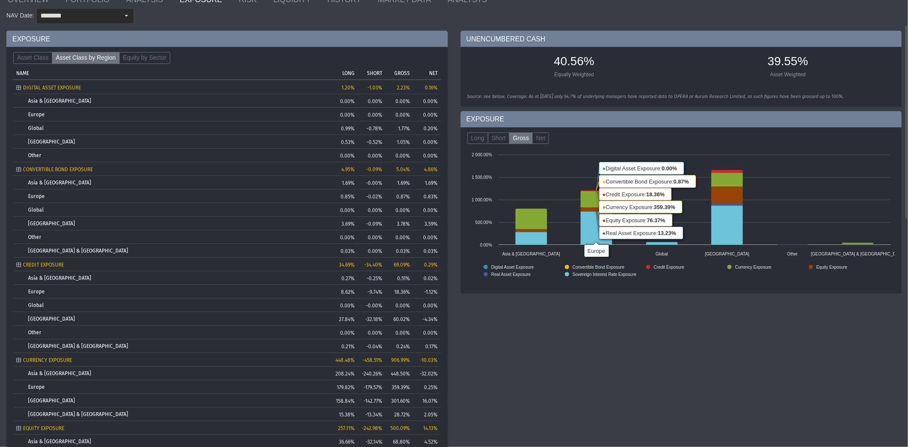
click at [828, 383] on div "UNENCUMBERED CASH 40.56% Equally Weighted 39.55% Asset Weighted Source: see bel…" at bounding box center [681, 391] width 454 height 721
click at [545, 140] on label "Net" at bounding box center [540, 138] width 17 height 12
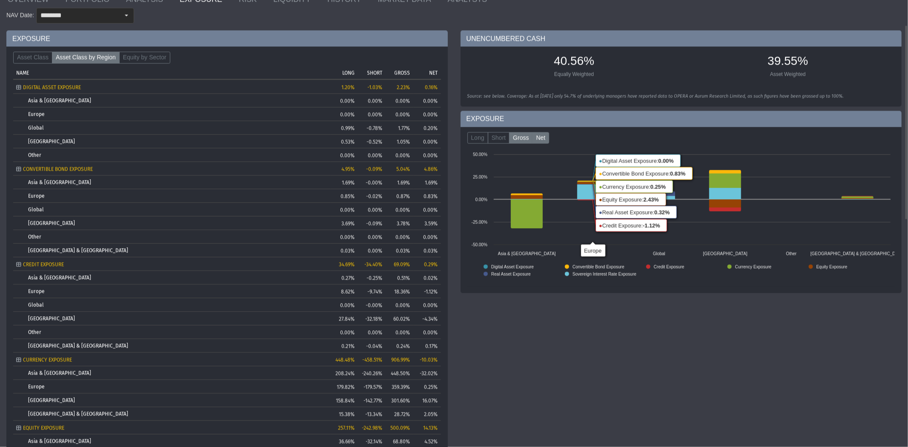
click at [525, 138] on label "Gross" at bounding box center [520, 138] width 23 height 12
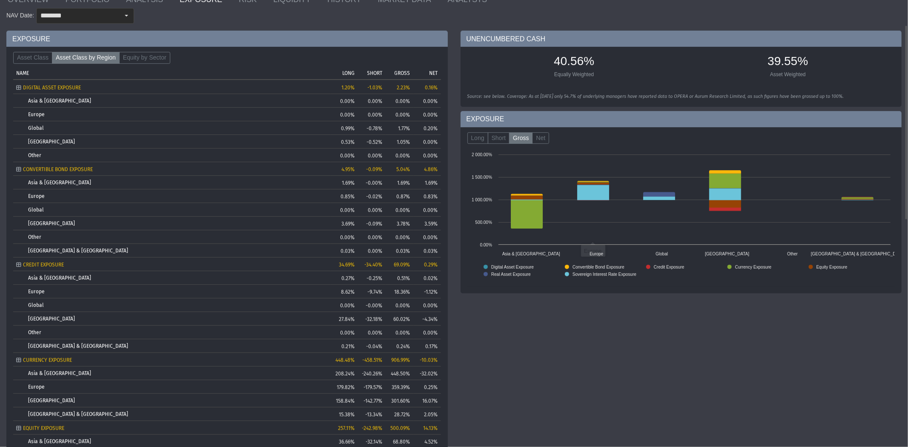
scroll to position [57, 0]
